Goal: Navigation & Orientation: Understand site structure

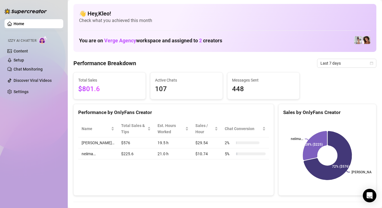
click at [361, 41] on img at bounding box center [358, 40] width 8 height 8
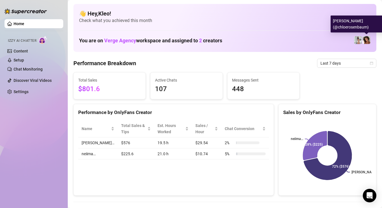
click at [364, 42] on img at bounding box center [367, 40] width 8 height 8
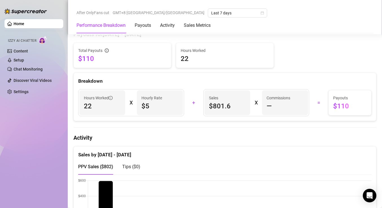
scroll to position [170, 0]
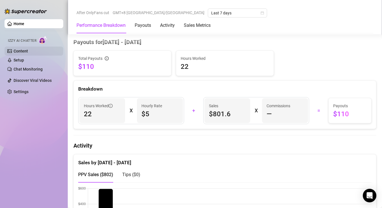
click at [22, 51] on link "Content" at bounding box center [21, 51] width 14 height 5
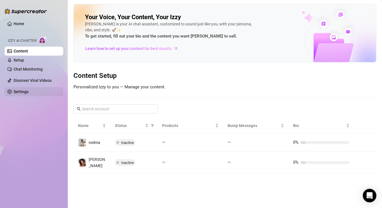
click at [14, 94] on link "Settings" at bounding box center [21, 92] width 15 height 5
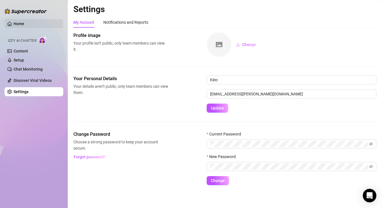
click at [24, 26] on link "Home" at bounding box center [19, 23] width 11 height 5
